Goal: Task Accomplishment & Management: Use online tool/utility

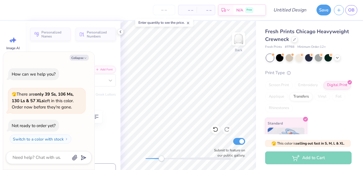
type textarea "x"
type textarea "Alpha"
type textarea "x"
type textarea "Alpha"
type textarea "x"
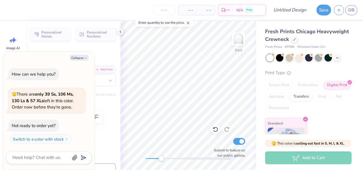
type textarea "Alph"
type textarea "x"
type textarea "Alp"
type textarea "x"
type textarea "Al"
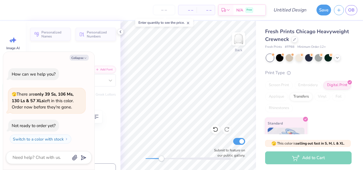
type textarea "x"
type textarea "A"
type textarea "x"
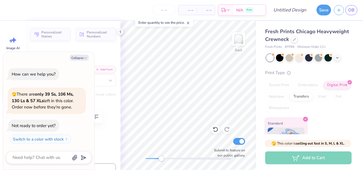
type textarea "D"
type textarea "x"
type textarea "DE"
type textarea "x"
type textarea "DEL"
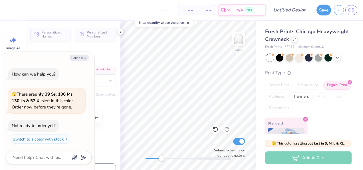
type textarea "x"
type textarea "DELT"
type textarea "x"
type textarea "DELTA"
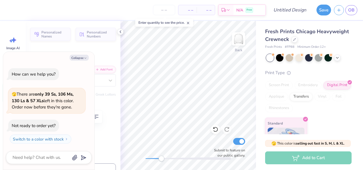
type textarea "x"
type textarea "DELT"
type textarea "x"
type textarea "DEL"
type textarea "x"
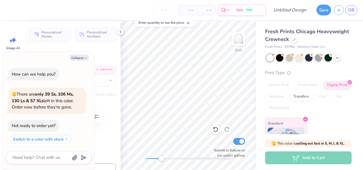
type textarea "DELt"
type textarea "x"
type textarea "DELta"
type textarea "x"
type textarea "DELt"
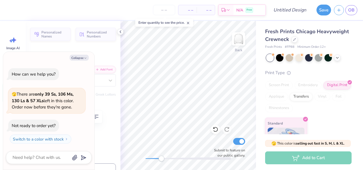
type textarea "x"
type textarea "DEL"
type textarea "x"
type textarea "DE"
type textarea "x"
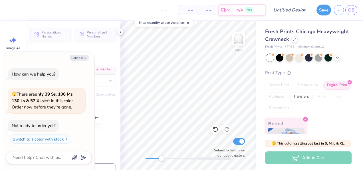
type textarea "D"
type textarea "x"
type textarea "De"
type textarea "x"
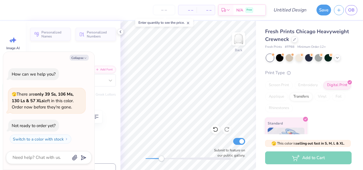
type textarea "Del"
type textarea "x"
type textarea "Delt"
type textarea "x"
type textarea "Delta"
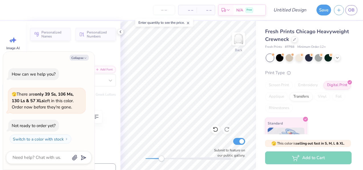
type textarea "x"
type textarea "Delta"
type textarea "x"
type textarea "Delta C"
type textarea "x"
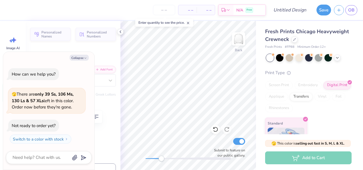
type textarea "Delta Ch"
type textarea "x"
type textarea "Delta Chi"
type textarea "x"
type textarea "Delta Chi T"
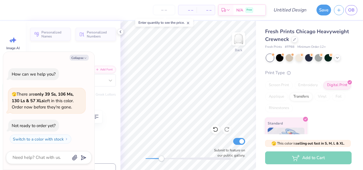
type textarea "x"
type textarea "Delta Chi The"
type textarea "x"
type textarea "Delta Chi Thet"
type textarea "x"
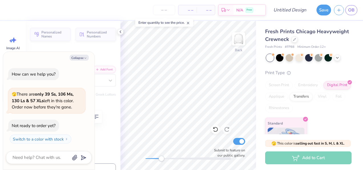
scroll to position [5, 2]
type textarea "Delta Chi Theta"
type textarea "x"
type input "2.64"
type input "0.36"
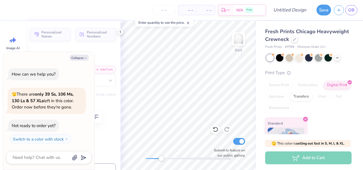
type input "3.00"
type textarea "x"
type textarea "EASTER 205"
type textarea "x"
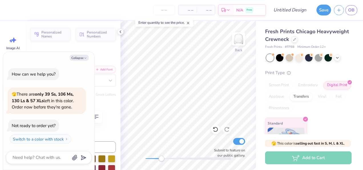
scroll to position [5, 2]
type textarea "EASTER 25"
type textarea "x"
type textarea "EASTER 5"
type textarea "x"
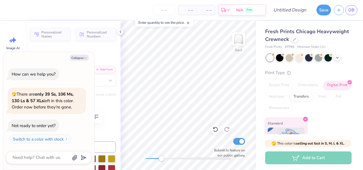
type textarea "EASTER5"
type textarea "x"
type textarea "EASTE5"
type textarea "x"
type textarea "EAST5"
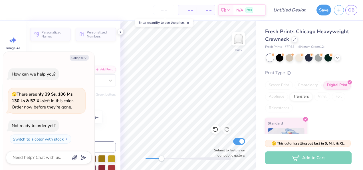
type textarea "x"
type textarea "EAS5"
type textarea "x"
type textarea "EA5"
type textarea "x"
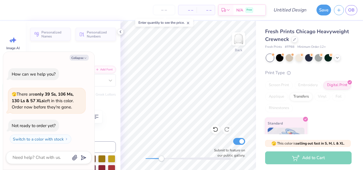
type textarea "E5"
type textarea "x"
type textarea "E5"
type textarea "x"
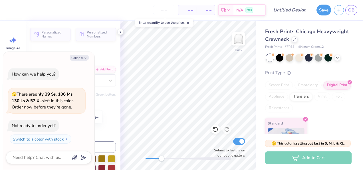
scroll to position [5, 1]
type textarea "E"
type textarea "x"
type textarea "1"
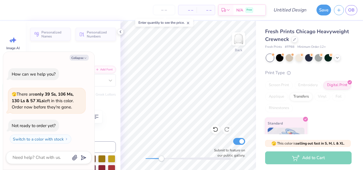
type textarea "x"
type textarea "19"
type textarea "x"
type textarea "196"
type textarea "x"
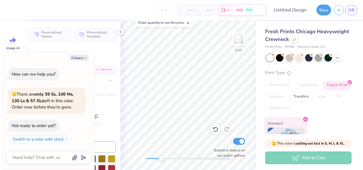
type textarea "1965"
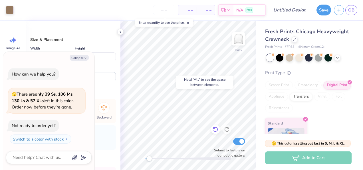
click at [215, 130] on icon at bounding box center [216, 129] width 6 height 6
type textarea "x"
type input "9.15"
type textarea "x"
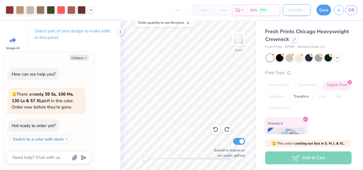
click at [297, 11] on input "Design Title" at bounding box center [297, 9] width 28 height 11
type input "r"
type textarea "x"
type input "ro"
type textarea "x"
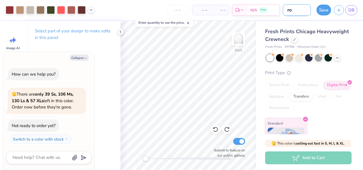
type input "ros"
type textarea "x"
type input "rose"
type textarea "x"
type input "rose"
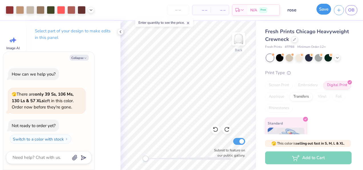
click at [318, 11] on button "Save" at bounding box center [323, 9] width 15 height 11
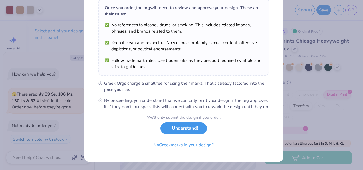
click at [188, 131] on button "I Understand!" at bounding box center [183, 128] width 47 height 12
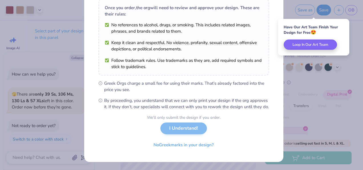
scroll to position [13, 0]
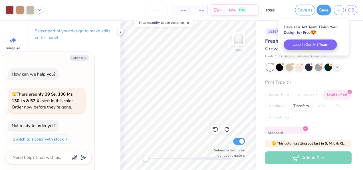
type textarea "x"
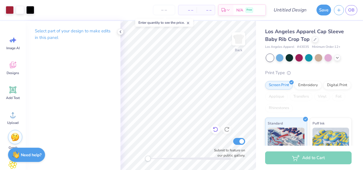
click at [215, 130] on icon at bounding box center [216, 129] width 6 height 6
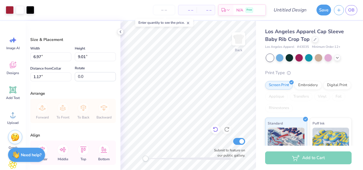
click at [216, 128] on icon at bounding box center [216, 129] width 6 height 6
click at [217, 131] on icon at bounding box center [216, 129] width 6 height 6
click at [214, 131] on icon at bounding box center [215, 129] width 5 height 5
click at [213, 129] on icon at bounding box center [216, 129] width 6 height 6
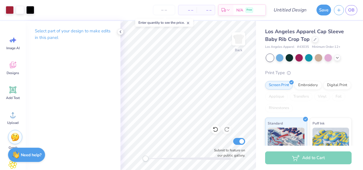
click at [217, 131] on icon at bounding box center [216, 129] width 6 height 6
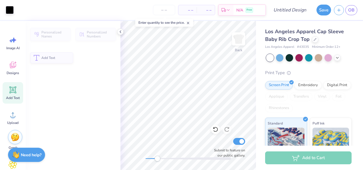
scroll to position [5, 2]
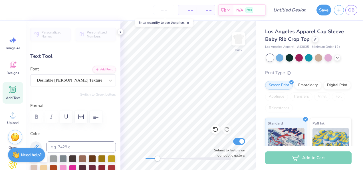
type textarea "P"
type textarea "Delta Chi Theta"
type input "3.32"
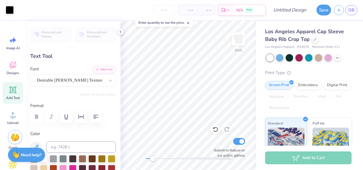
type input "3.53"
type input "6.68"
type input "0.0"
type input "0.63"
type input "0.84"
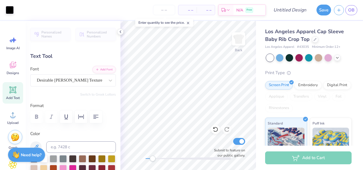
type input "8.87"
type input "0.0"
click at [298, 12] on input "Design Title" at bounding box center [297, 9] width 28 height 11
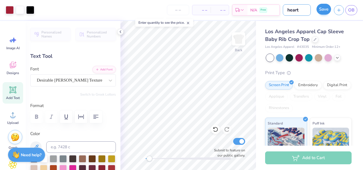
type input "heart"
click at [327, 11] on button "Save" at bounding box center [323, 9] width 15 height 11
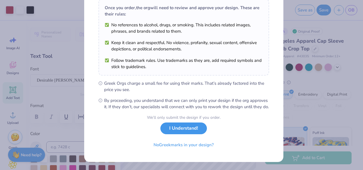
click at [187, 130] on button "I Understand!" at bounding box center [183, 128] width 47 height 12
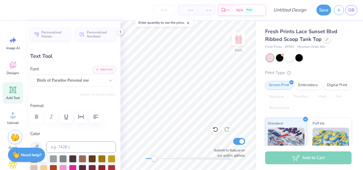
scroll to position [5, 1]
type textarea "P"
type textarea "Delta Chi Theta"
click at [257, 113] on div "Fresh Prints Lace Sunset Blvd Ribbed Scoop Tank Top Fresh Prints # FP62 Minimum…" at bounding box center [309, 133] width 107 height 225
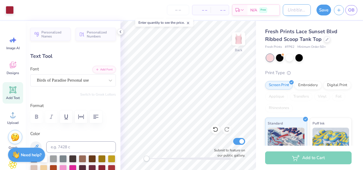
click at [301, 12] on input "Design Title" at bounding box center [297, 9] width 28 height 11
type input "rose"
click at [321, 11] on button "Save" at bounding box center [323, 9] width 15 height 11
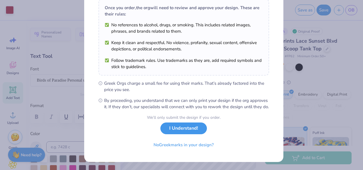
click at [184, 130] on button "I Understand!" at bounding box center [183, 128] width 47 height 12
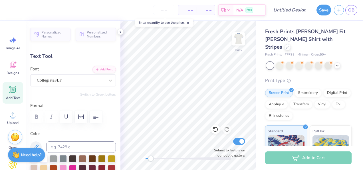
scroll to position [5, 1]
type input "2.04"
type input "0.58"
type input "2.21"
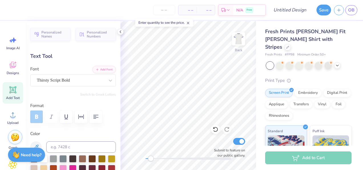
type textarea "Delta Chi Theta"
type input "8.50"
type input "4.98"
type input "3.53"
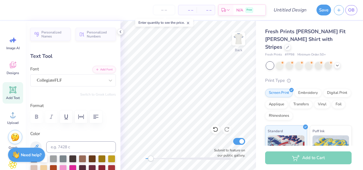
scroll to position [5, 1]
type textarea "65"
type input "8.46"
type input "5.31"
type input "4.10"
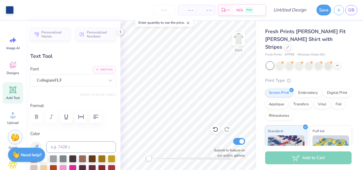
type input "2.35"
type input "0.58"
type input "2.21"
type input "4.26"
type input "0.52"
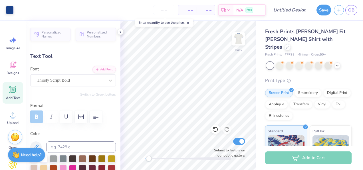
type input "2.48"
click at [300, 13] on input "Design Title" at bounding box center [297, 9] width 28 height 11
type input "65"
click at [324, 13] on button "Save" at bounding box center [323, 9] width 15 height 11
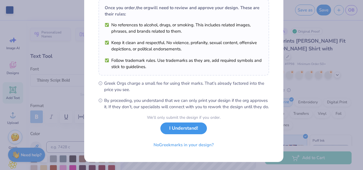
click at [180, 131] on button "I Understand!" at bounding box center [183, 128] width 47 height 12
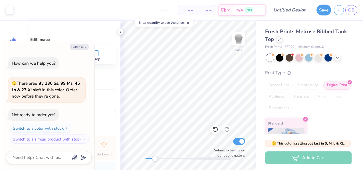
type textarea "x"
type input "2.92"
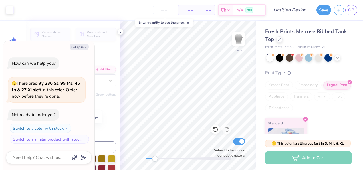
scroll to position [5, 1]
type textarea "x"
type textarea "C"
type textarea "x"
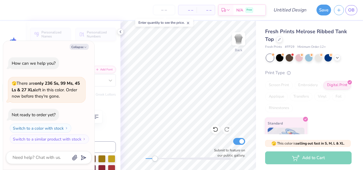
type textarea "Ch"
type textarea "x"
type textarea "C"
type textarea "x"
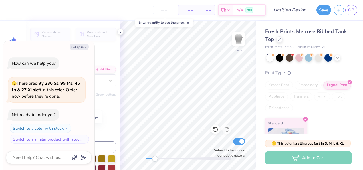
type textarea "x"
type textarea "T"
type textarea "x"
type textarea "Th"
type textarea "x"
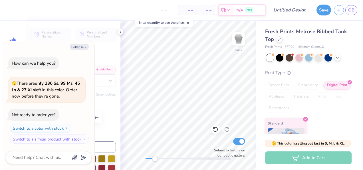
type textarea "The"
type textarea "x"
type textarea "Thet"
type textarea "x"
type textarea "Theta"
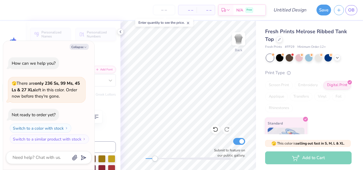
scroll to position [4, 1]
type textarea "x"
type input "2.38"
type input "0.86"
type input "4.41"
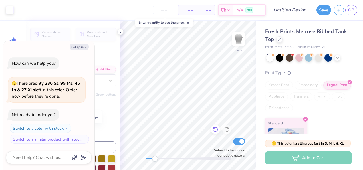
click at [213, 128] on icon at bounding box center [216, 129] width 6 height 6
type textarea "x"
type input "2.41"
type input "0.96"
type input "5.16"
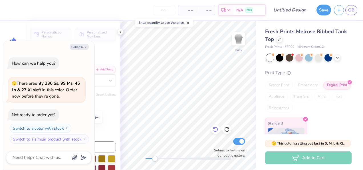
type textarea "x"
type input "2.38"
type input "0.86"
type input "4.41"
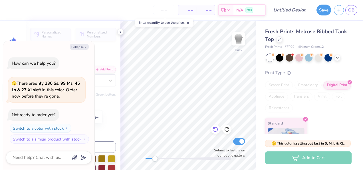
type textarea "x"
type textarea "Sigm"
type textarea "x"
type textarea "Sig"
type textarea "x"
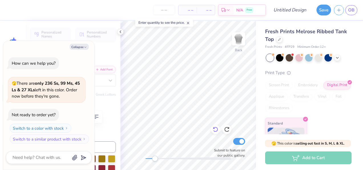
type textarea "Si"
type textarea "x"
type textarea "S"
type textarea "x"
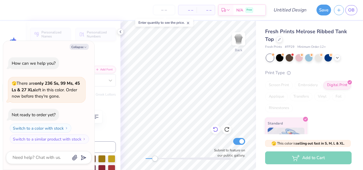
type textarea "D"
type textarea "x"
type textarea "De"
type textarea "x"
type textarea "Del"
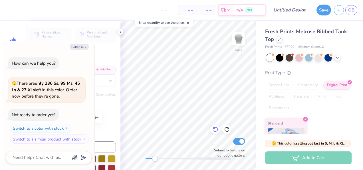
type textarea "x"
type textarea "Delt"
type textarea "x"
type textarea "Delta"
type textarea "x"
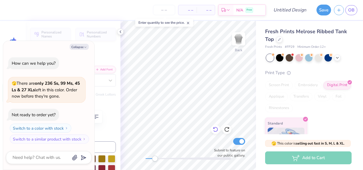
type textarea "Delta"
type textarea "x"
type textarea "Delta C"
type textarea "x"
type textarea "Delta Ch"
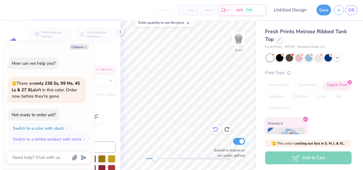
type textarea "x"
type textarea "Delta Chi"
type textarea "x"
type input "0.39"
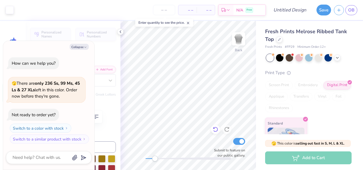
type input "4.81"
type textarea "x"
type input "3.96"
type input "0.86"
type input "4.41"
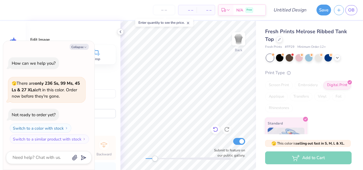
type textarea "x"
type input "6.63"
type input "6.16"
type textarea "x"
type input "2.73"
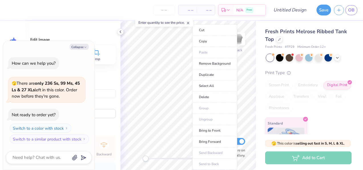
type textarea "x"
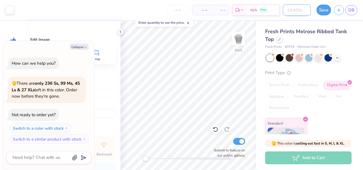
click at [302, 10] on input "Design Title" at bounding box center [297, 9] width 28 height 11
type input "h"
type textarea "x"
type input "he"
type textarea "x"
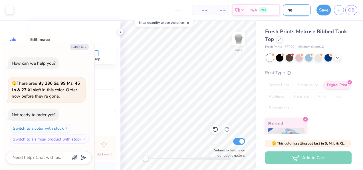
type input "hea"
type textarea "x"
type input "hear"
type textarea "x"
type input "heart"
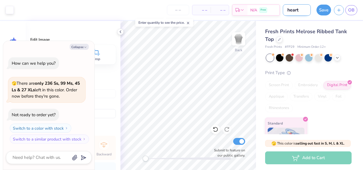
type textarea "x"
type input "heart"
click at [328, 9] on button "Save" at bounding box center [323, 9] width 15 height 11
type textarea "x"
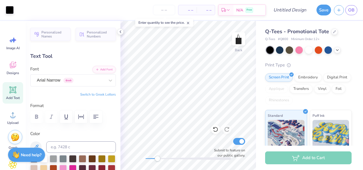
scroll to position [5, 1]
type textarea "D"
type textarea "DCHI"
type input "2.37"
type input "0.94"
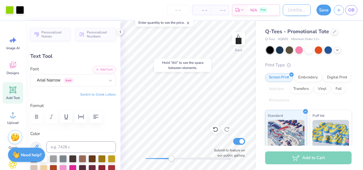
click at [296, 12] on input "Design Title" at bounding box center [297, 9] width 28 height 11
type input "dchi"
click at [328, 6] on button "Save" at bounding box center [323, 9] width 15 height 11
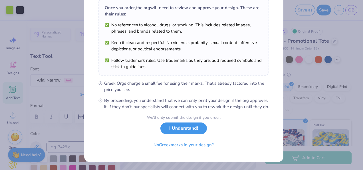
click at [185, 128] on button "I Understand!" at bounding box center [183, 128] width 47 height 12
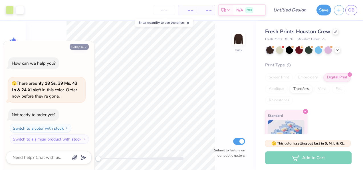
click at [86, 45] on icon "button" at bounding box center [85, 46] width 3 height 3
type textarea "x"
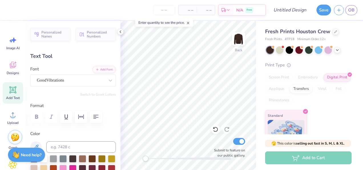
scroll to position [5, 1]
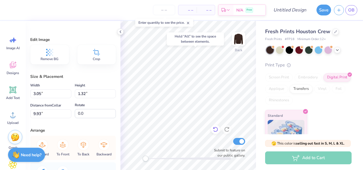
click at [214, 130] on icon at bounding box center [216, 129] width 6 height 6
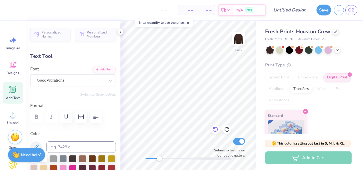
type textarea "C"
type textarea "Theta"
type input "2.88"
type input "1.23"
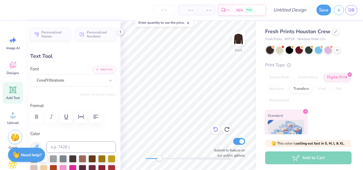
type input "2.30"
type textarea "Delta Chi"
type input "3.90"
type input "0.99"
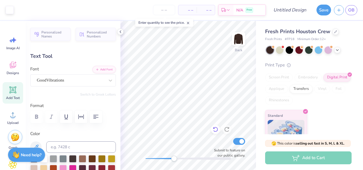
type input "2.41"
type input "3.28"
type input "0.84"
type input "2.47"
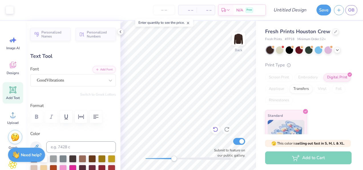
type input "0.98"
type input "3.24"
click at [299, 12] on input "Design Title" at bounding box center [297, 9] width 28 height 11
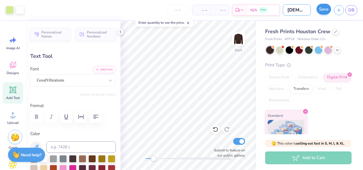
type input "lady bug"
click at [325, 13] on button "Save" at bounding box center [323, 9] width 15 height 11
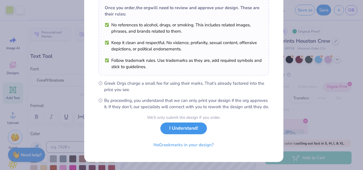
click at [185, 133] on button "I Understand!" at bounding box center [183, 128] width 47 height 12
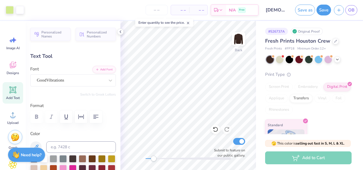
scroll to position [13, 0]
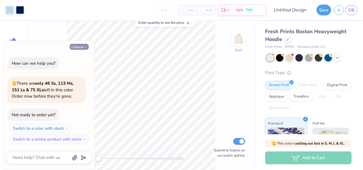
click at [79, 46] on button "Collapse" at bounding box center [79, 47] width 19 height 6
type textarea "x"
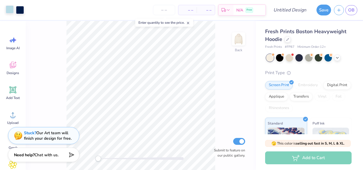
click at [11, 9] on div at bounding box center [10, 9] width 8 height 8
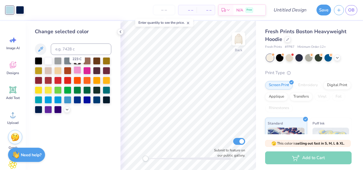
click at [76, 72] on div at bounding box center [77, 69] width 7 height 7
click at [17, 7] on div at bounding box center [20, 9] width 8 height 8
click at [56, 87] on div at bounding box center [57, 89] width 7 height 7
click at [65, 90] on div at bounding box center [67, 89] width 7 height 7
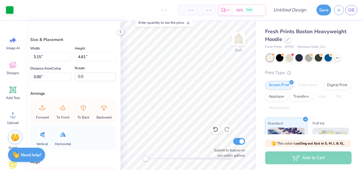
type input "3.23"
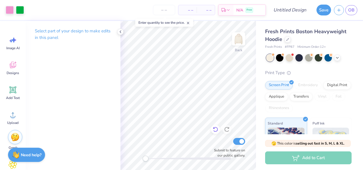
click at [217, 125] on div at bounding box center [215, 128] width 9 height 9
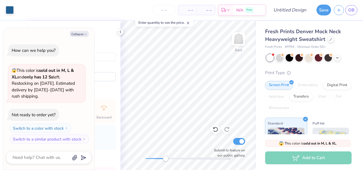
type textarea "x"
